Goal: Information Seeking & Learning: Check status

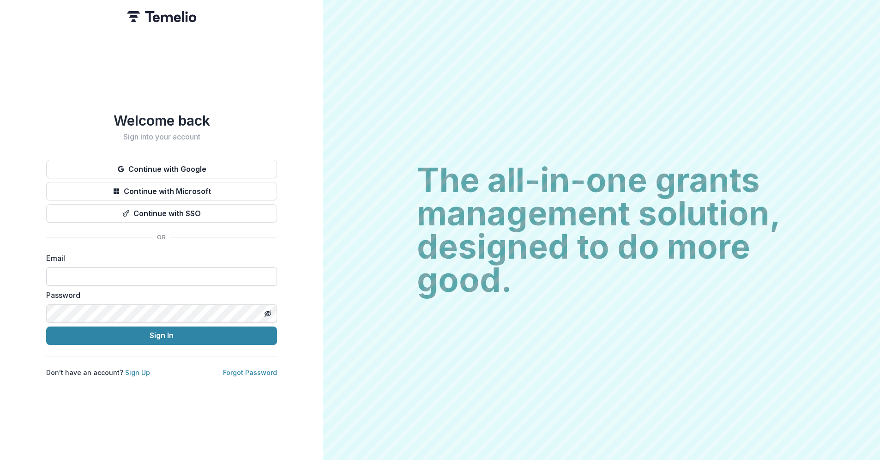
click at [77, 267] on input at bounding box center [161, 276] width 231 height 18
type input "**********"
click at [46, 326] on button "Sign In" at bounding box center [161, 335] width 231 height 18
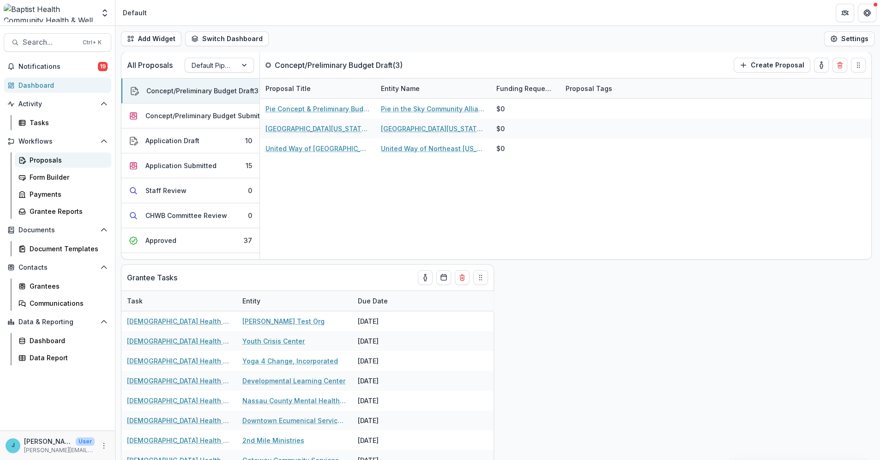
click at [46, 162] on div "Proposals" at bounding box center [67, 160] width 74 height 10
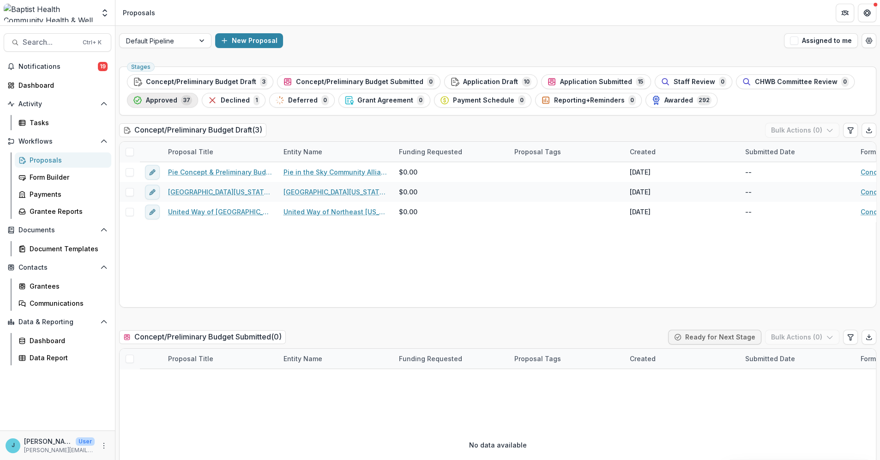
click at [163, 100] on span "Approved" at bounding box center [161, 100] width 31 height 8
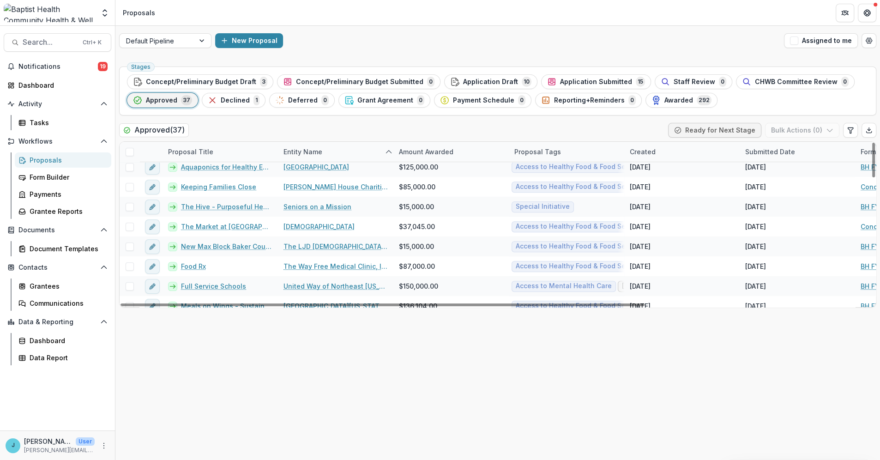
scroll to position [589, 0]
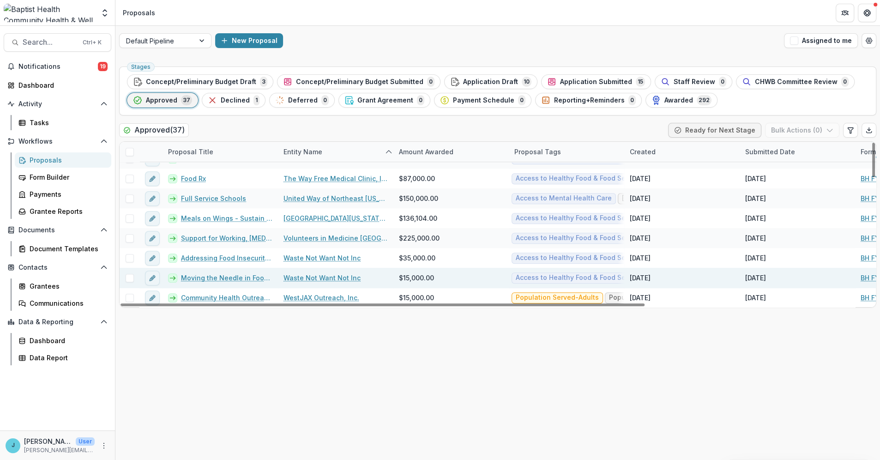
click at [218, 275] on link "Moving the Needle in Food Security in Baker and Surrounding Counties" at bounding box center [226, 278] width 91 height 10
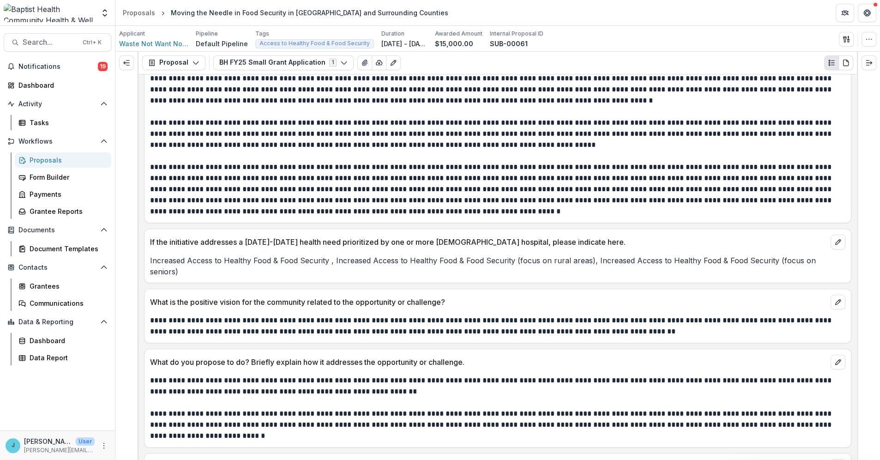
scroll to position [513, 0]
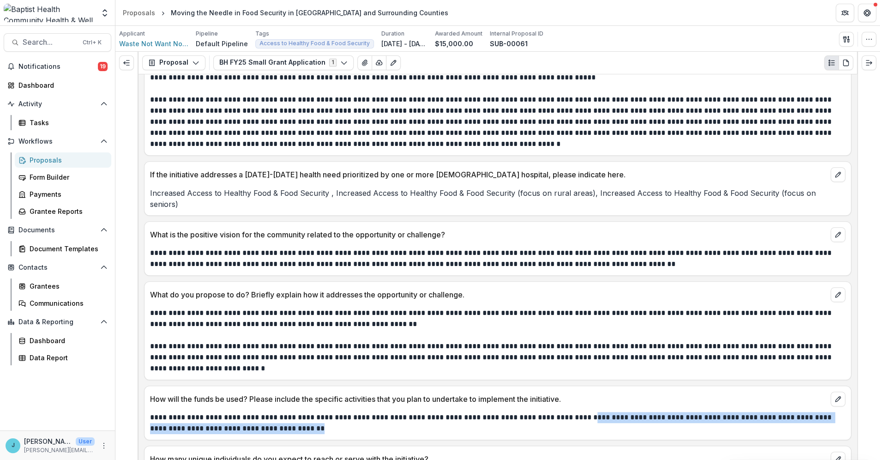
drag, startPoint x: 567, startPoint y: 406, endPoint x: 574, endPoint y: 416, distance: 12.3
click at [574, 416] on p "**********" at bounding box center [496, 423] width 693 height 22
copy p "**********"
click at [51, 157] on div "Proposals" at bounding box center [67, 160] width 74 height 10
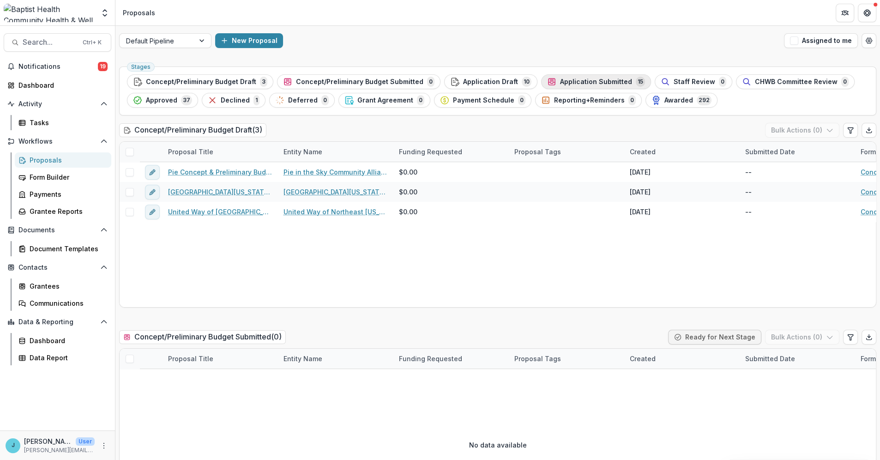
click at [579, 82] on span "Application Submitted" at bounding box center [596, 82] width 72 height 8
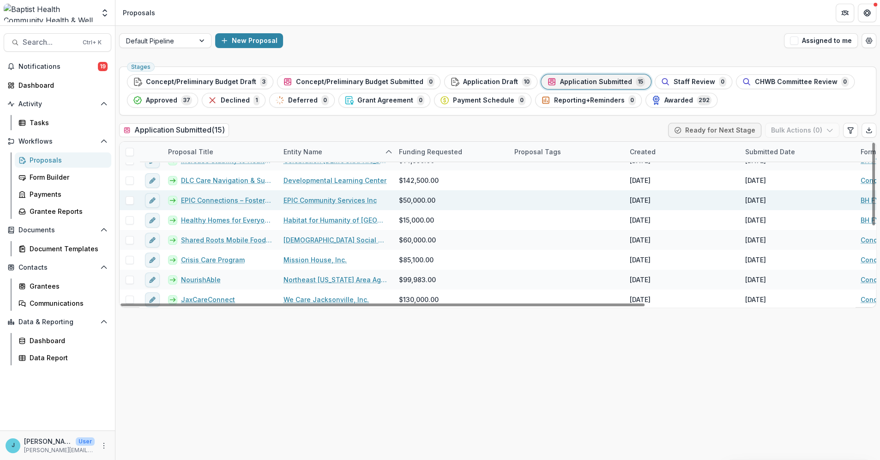
scroll to position [153, 0]
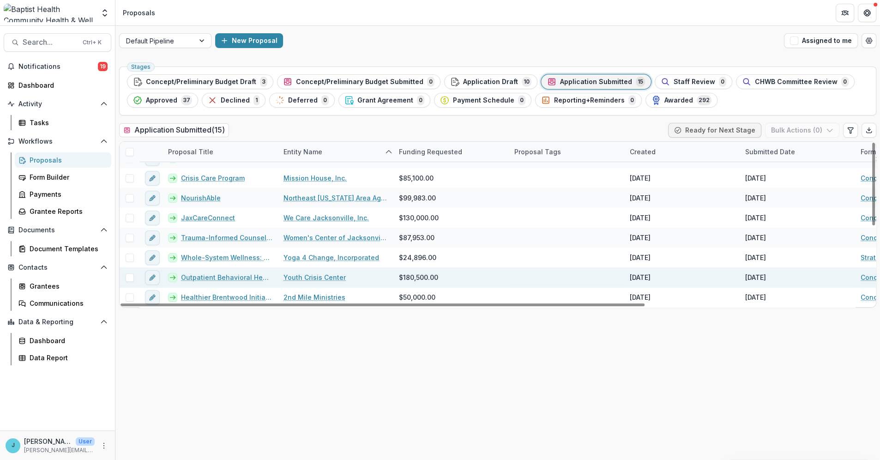
click at [242, 274] on link "Outpatient Behavioral Health Expansion" at bounding box center [226, 277] width 91 height 10
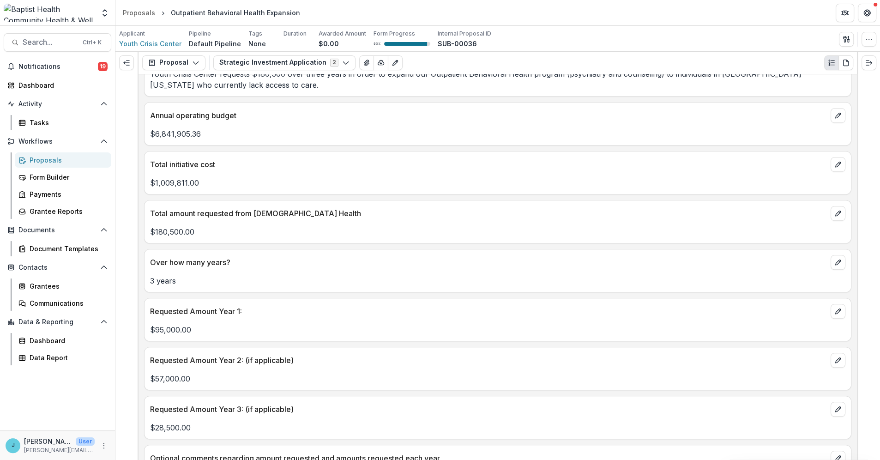
scroll to position [615, 0]
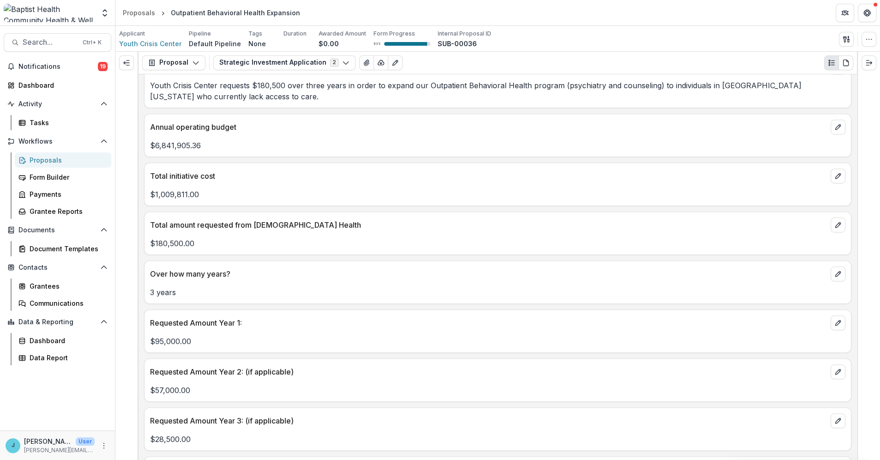
click at [47, 162] on div "Proposals" at bounding box center [67, 160] width 74 height 10
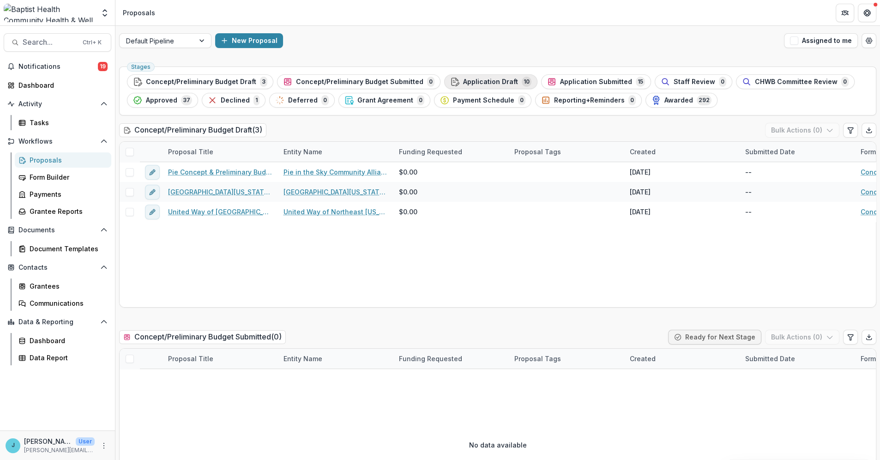
click at [471, 80] on span "Application Draft" at bounding box center [490, 82] width 55 height 8
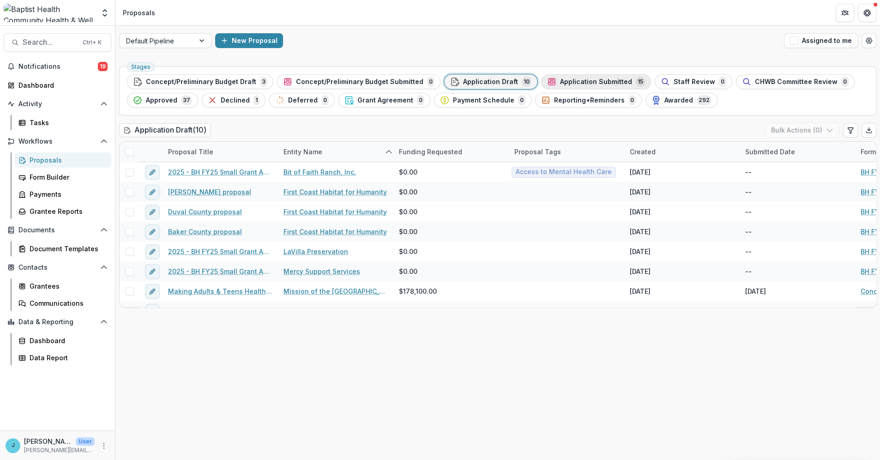
click at [600, 78] on span "Application Submitted" at bounding box center [596, 82] width 72 height 8
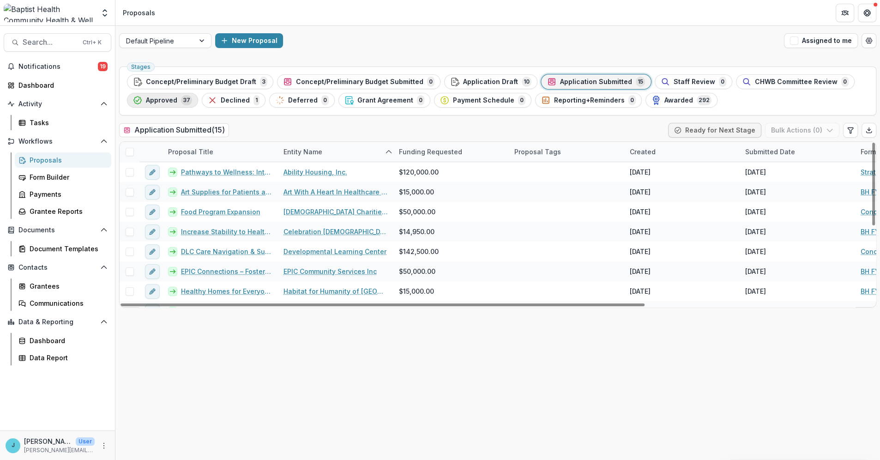
click at [167, 96] on span "Approved" at bounding box center [161, 100] width 31 height 8
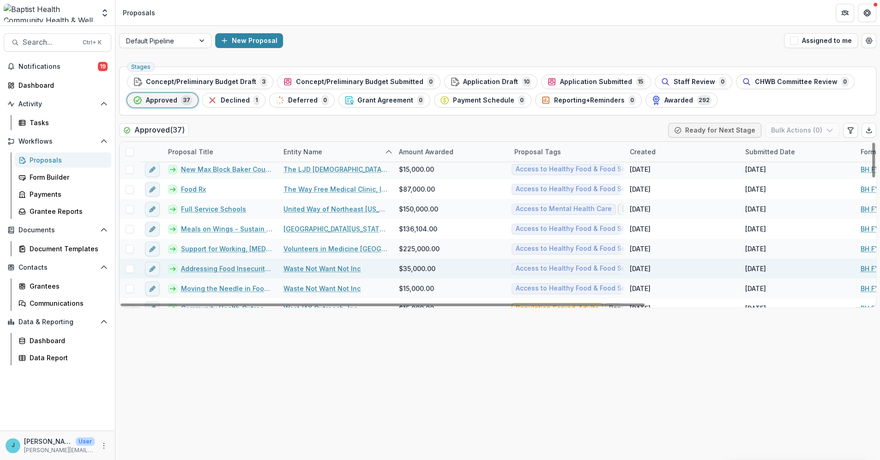
scroll to position [589, 0]
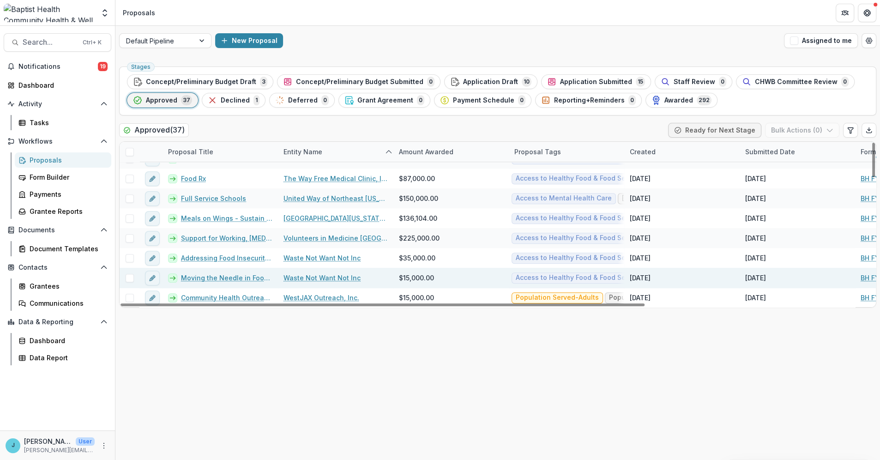
click at [237, 277] on link "Moving the Needle in Food Security in Baker and Surrounding Counties" at bounding box center [226, 278] width 91 height 10
